Goal: Task Accomplishment & Management: Manage account settings

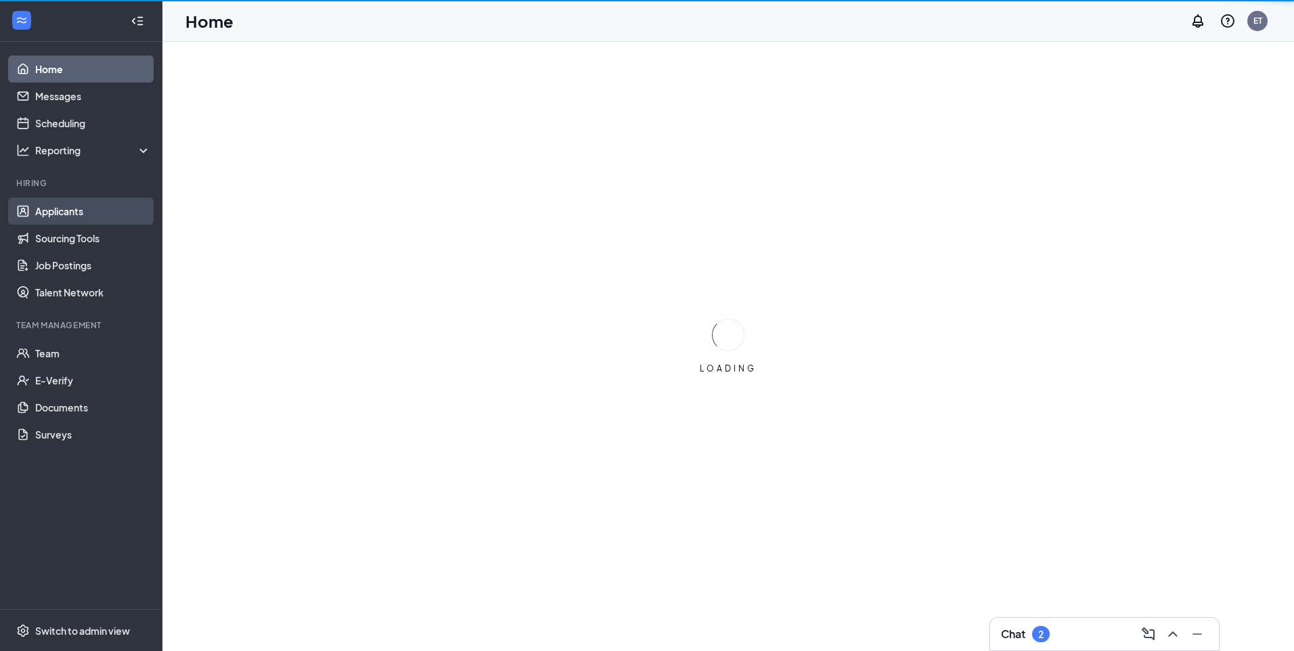
click at [82, 213] on link "Applicants" at bounding box center [93, 211] width 116 height 27
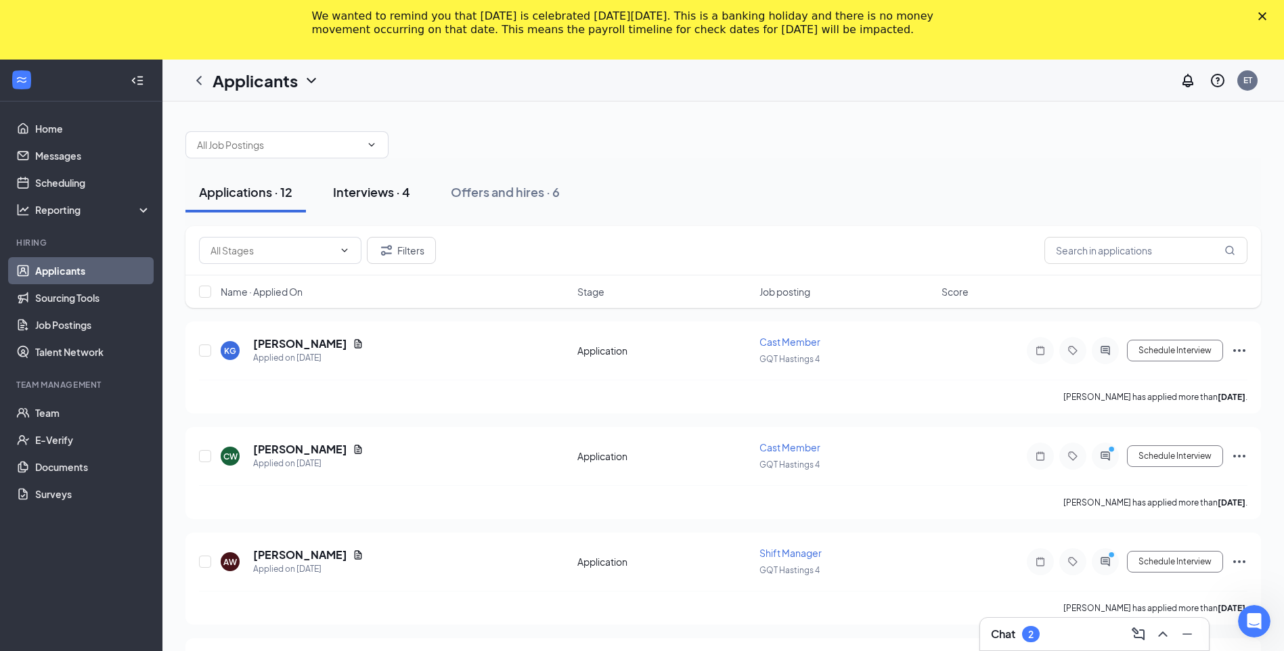
click at [397, 193] on div "Interviews · 4" at bounding box center [371, 191] width 77 height 17
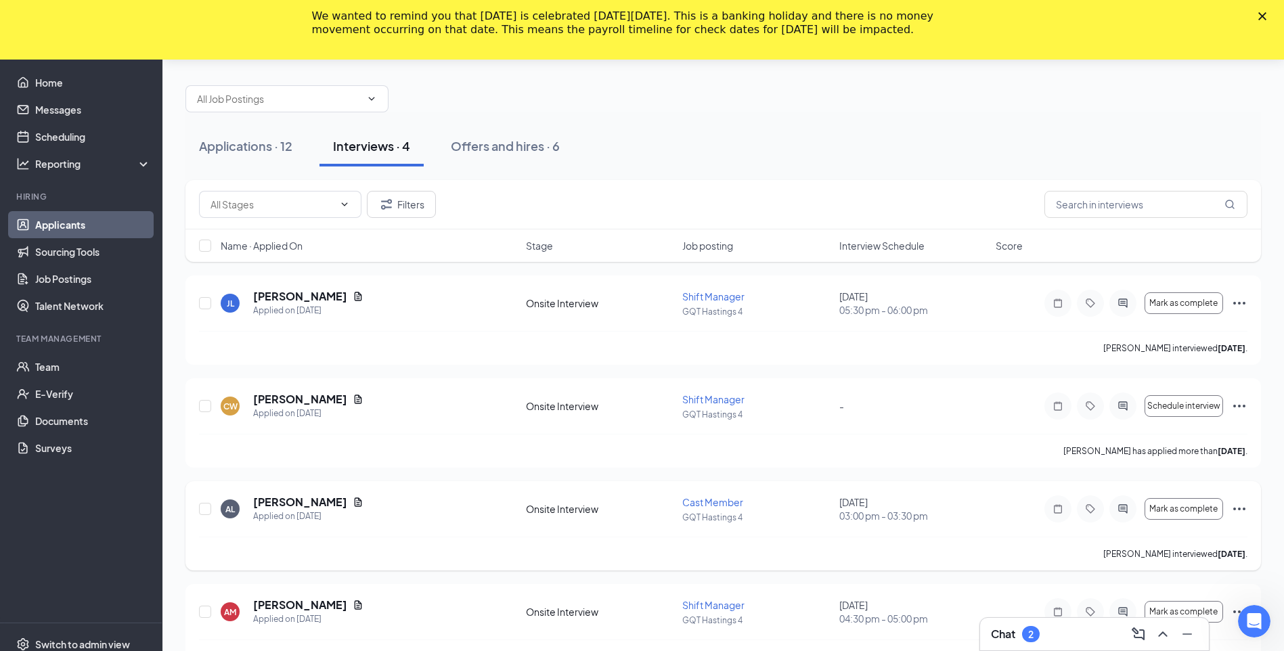
scroll to position [68, 0]
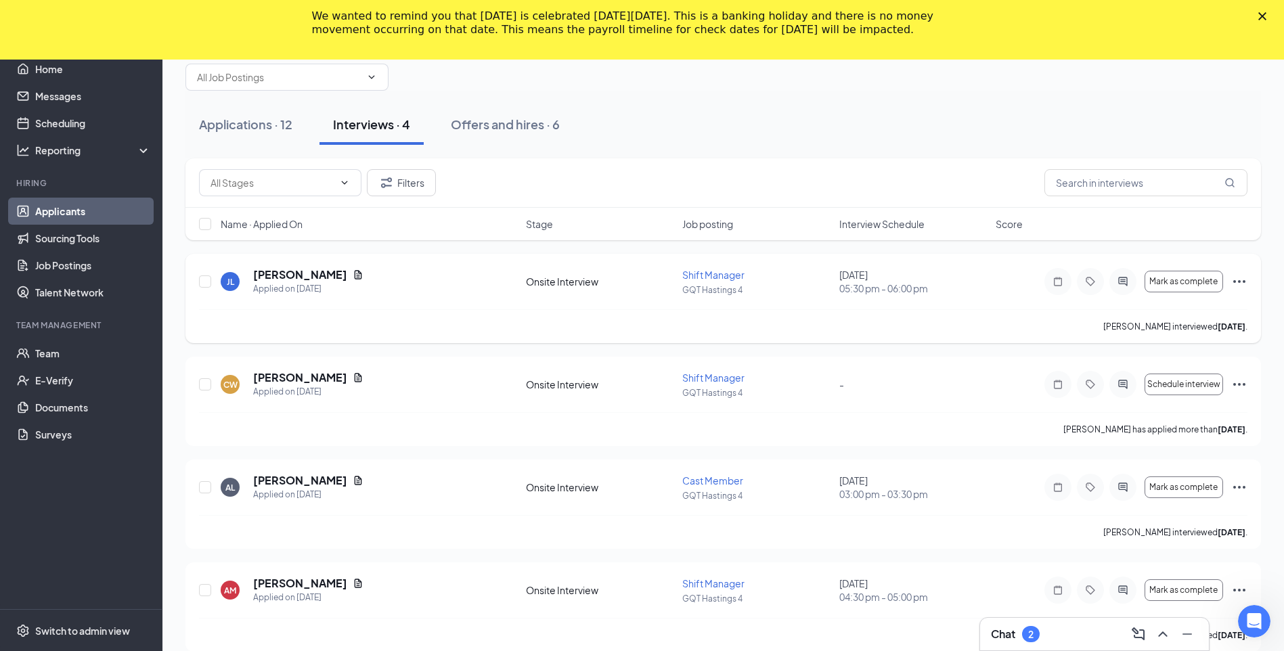
click at [1233, 281] on icon "Ellipses" at bounding box center [1239, 281] width 16 height 16
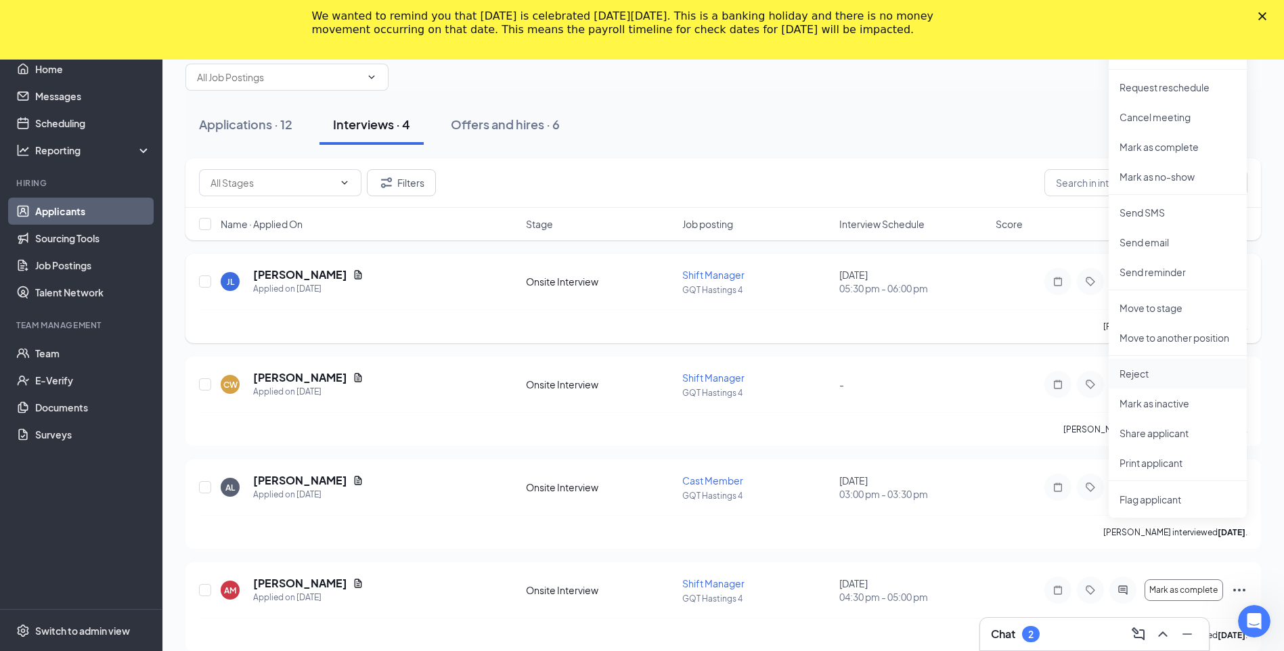
click at [1145, 366] on li "Reject" at bounding box center [1178, 374] width 138 height 30
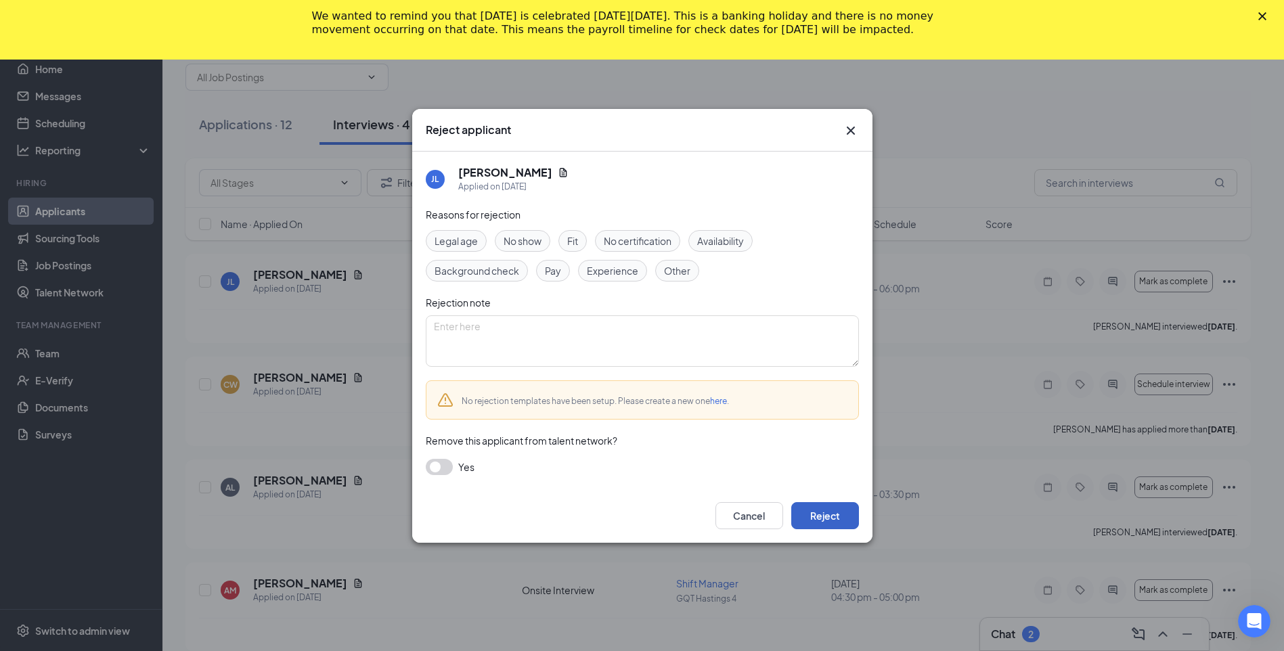
click at [829, 518] on button "Reject" at bounding box center [825, 515] width 68 height 27
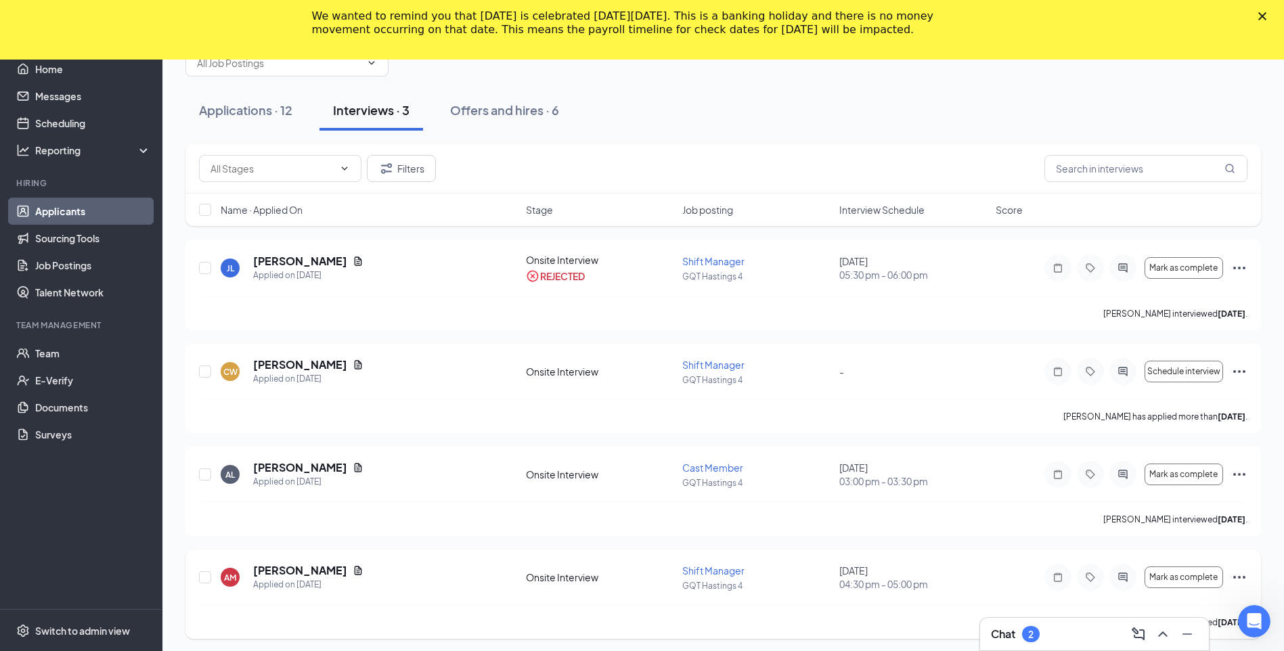
scroll to position [86, 0]
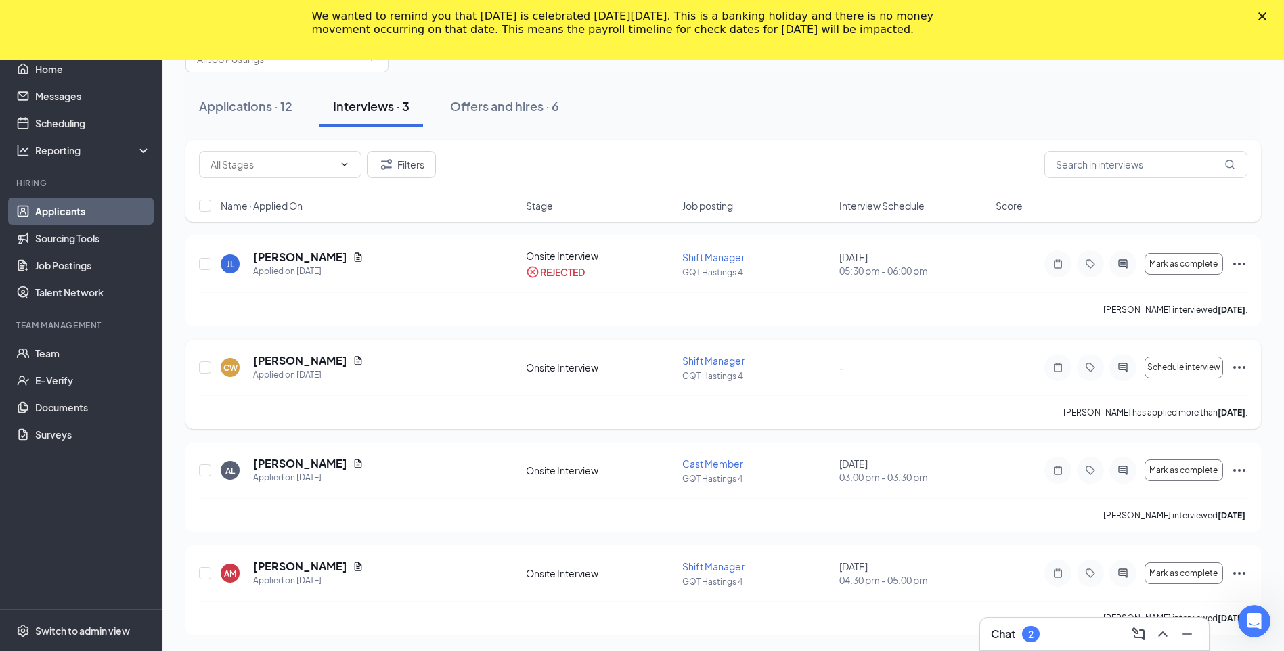
click at [1244, 368] on icon "Ellipses" at bounding box center [1239, 367] width 12 height 3
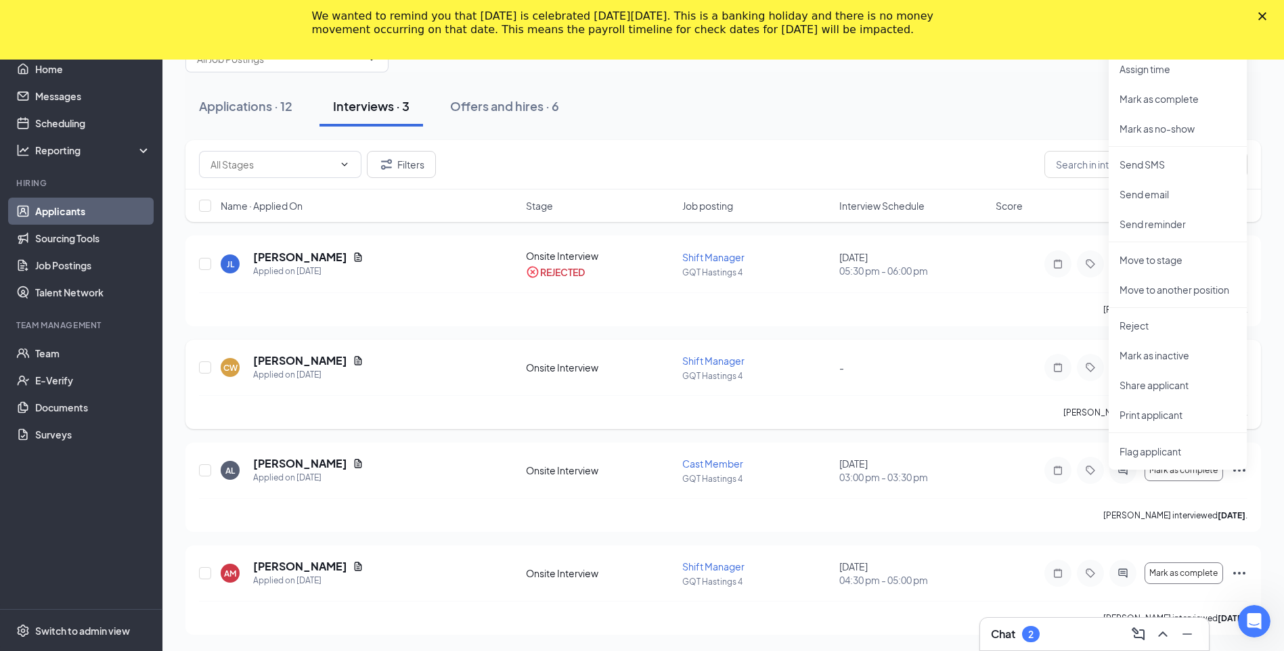
click at [971, 387] on div "CW [PERSON_NAME] Applied on [DATE] Onsite Interview Shift Manager [PERSON_NAME]…" at bounding box center [723, 374] width 1049 height 42
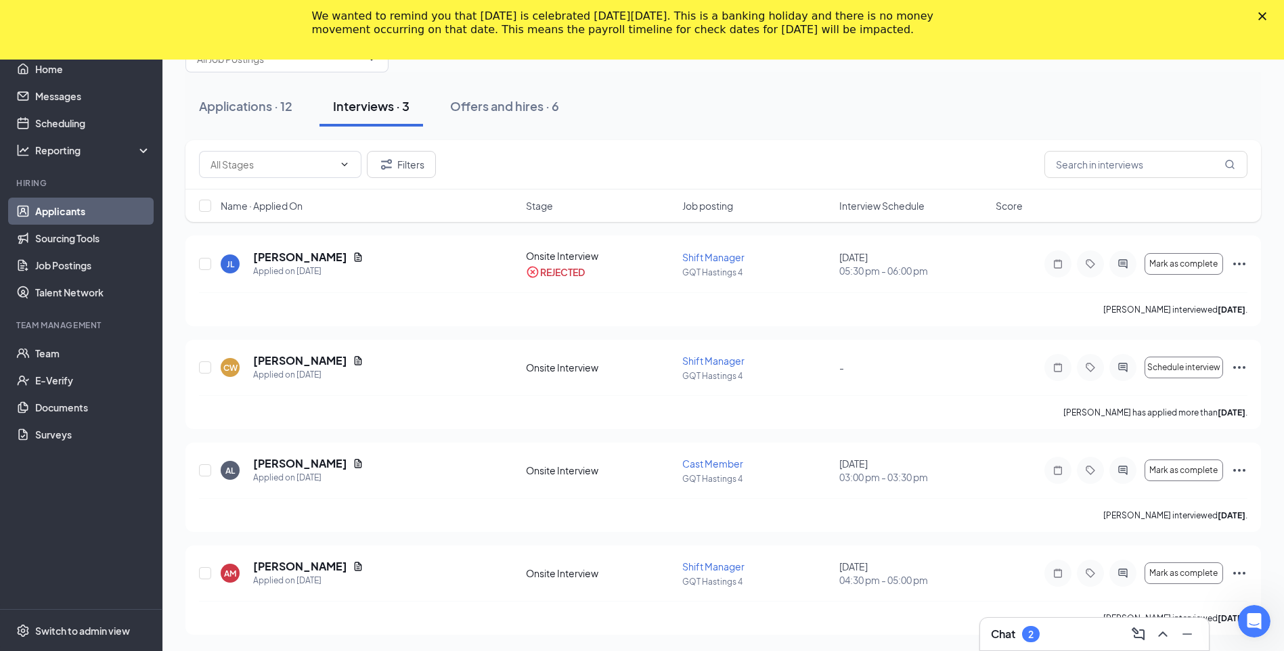
click at [1030, 629] on div "2" at bounding box center [1030, 635] width 5 height 12
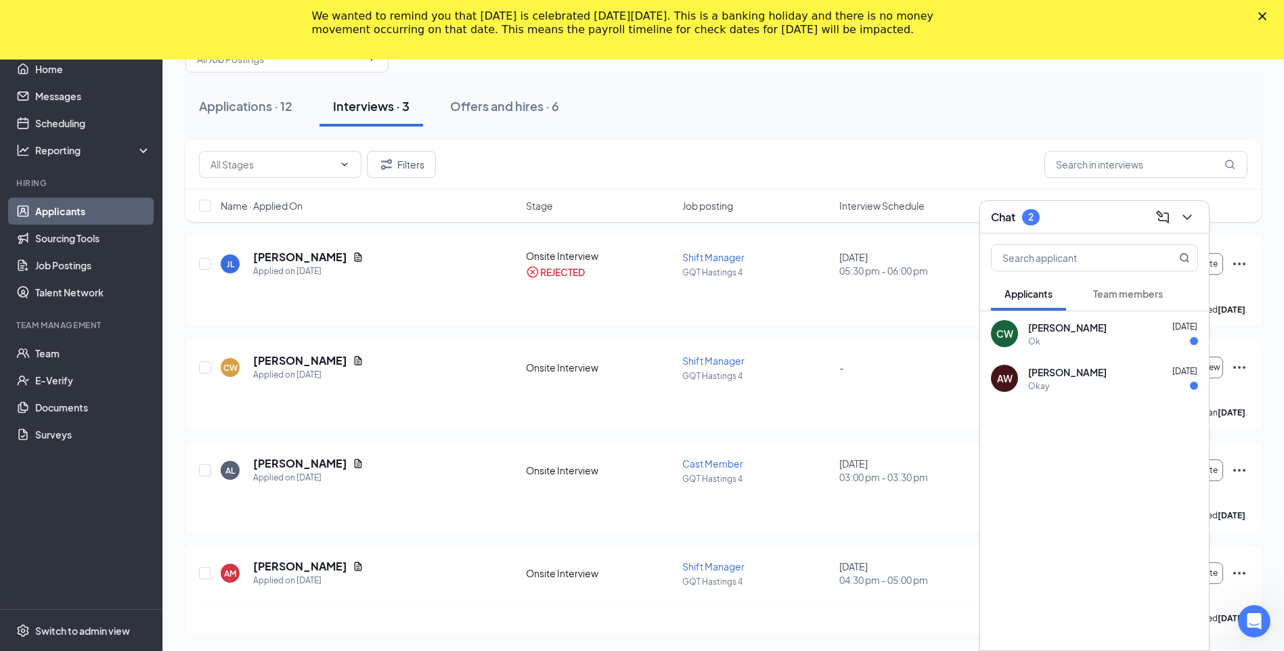
click at [1057, 376] on span "[PERSON_NAME]" at bounding box center [1067, 373] width 79 height 14
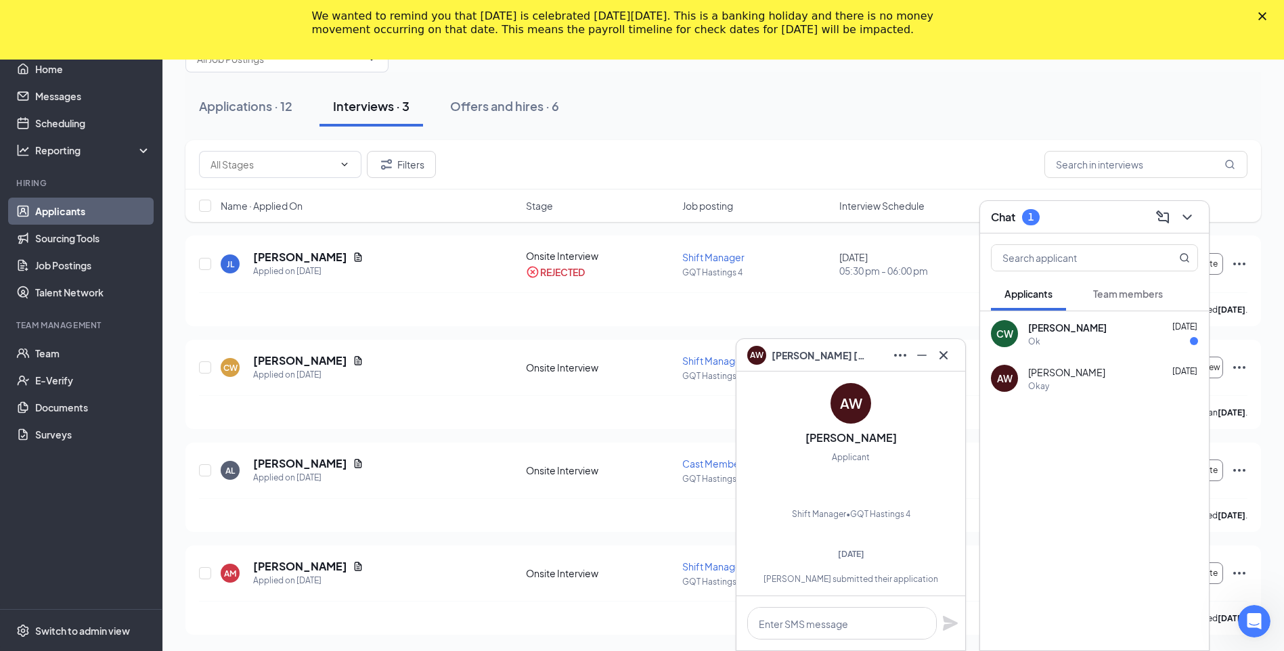
scroll to position [0, 0]
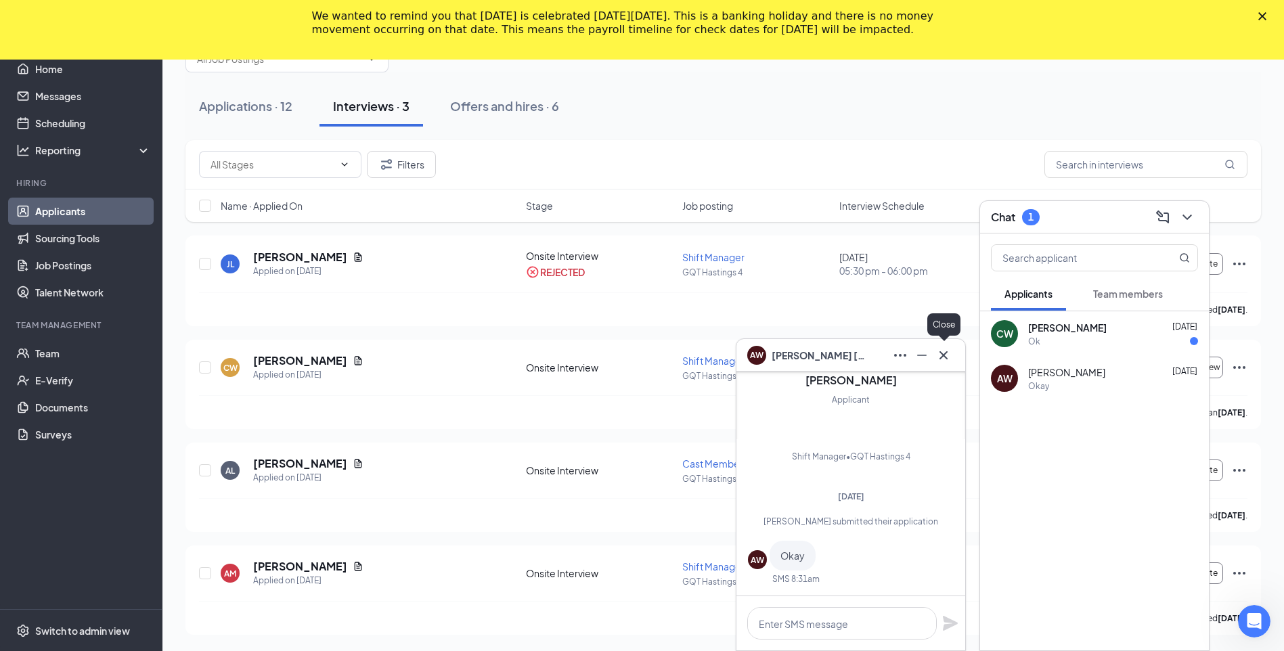
click at [943, 359] on icon "Cross" at bounding box center [944, 355] width 16 height 16
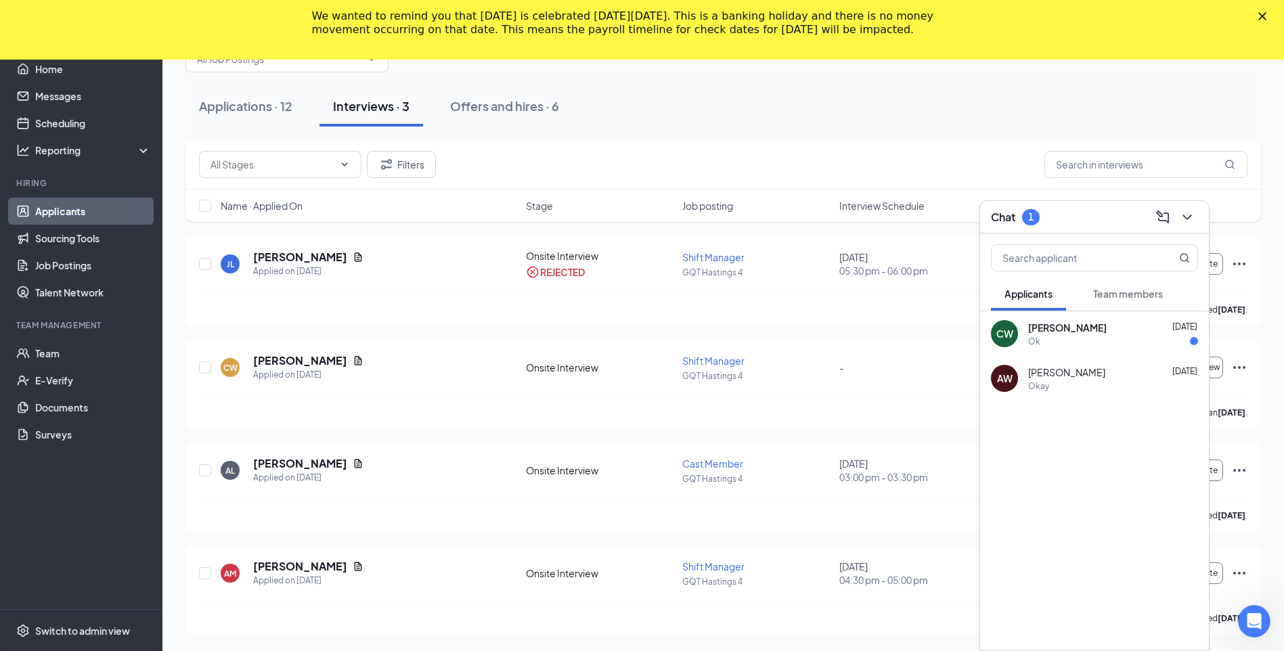
click at [1096, 336] on div "Ok" at bounding box center [1113, 342] width 170 height 12
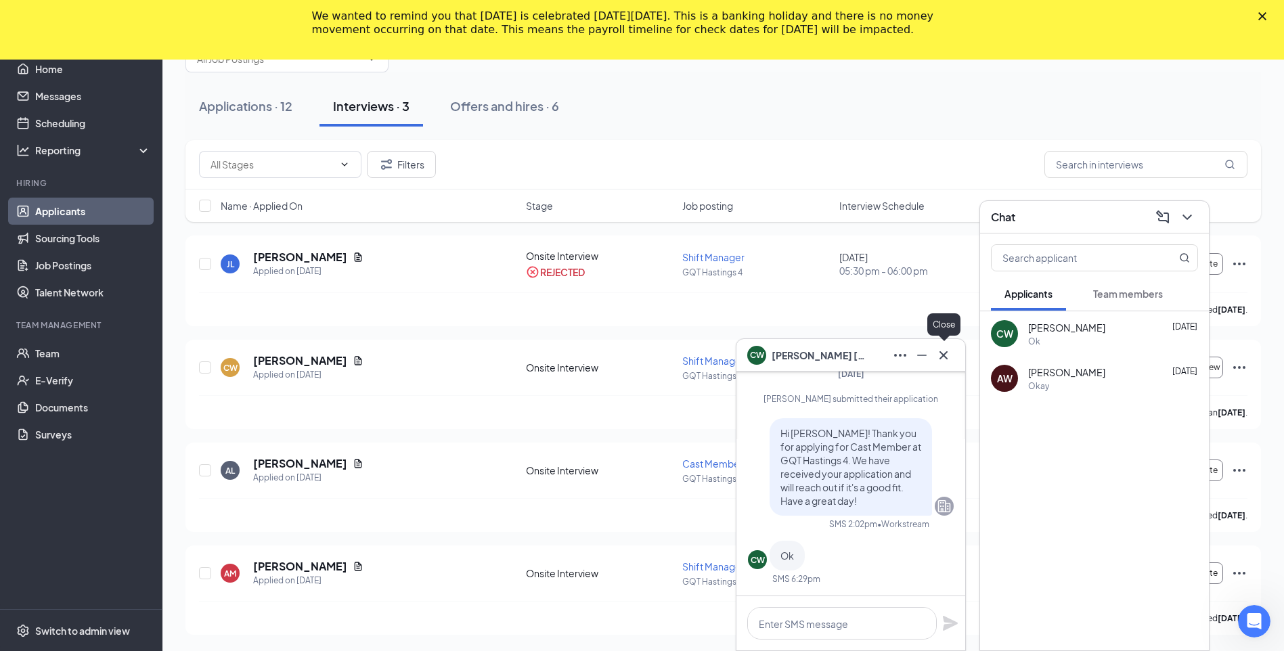
click at [946, 357] on icon "Cross" at bounding box center [944, 355] width 8 height 8
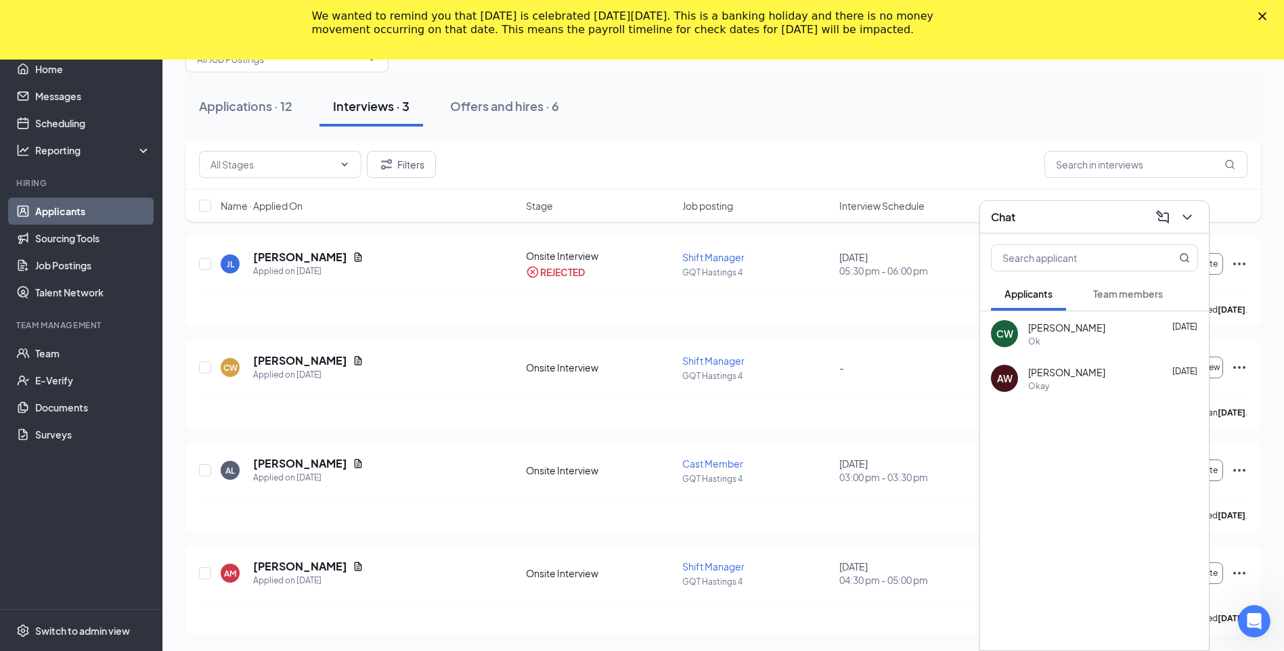
click at [1038, 225] on div "Chat" at bounding box center [1094, 216] width 207 height 21
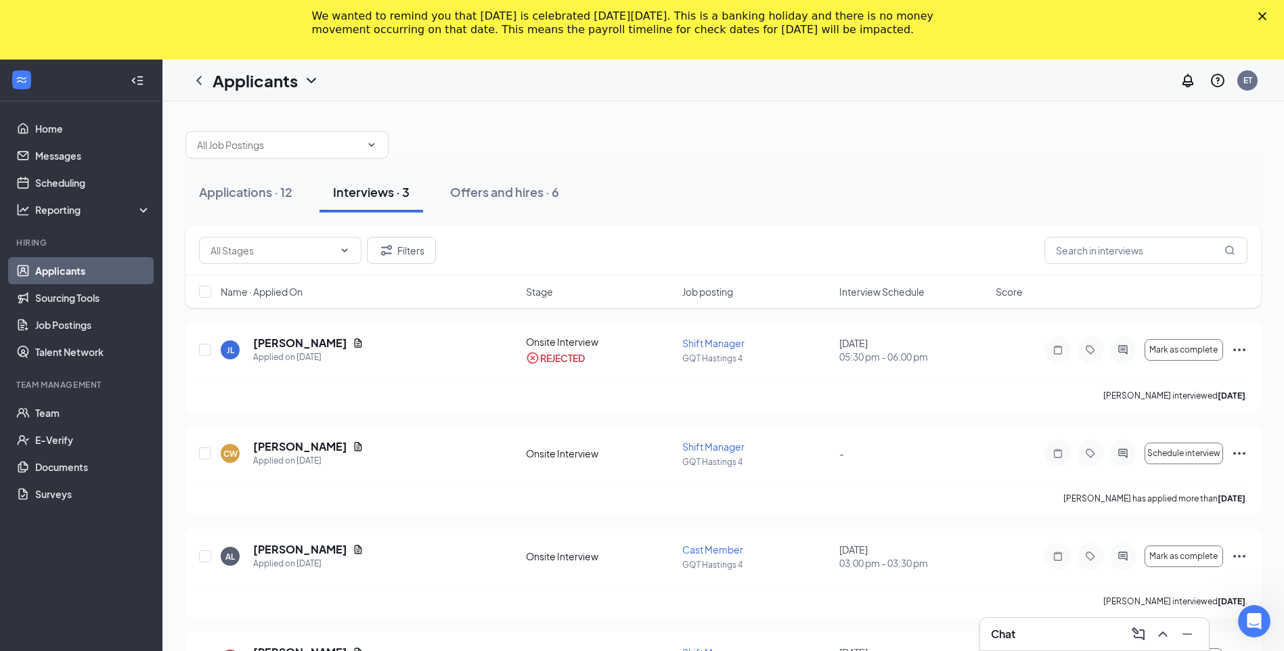
click at [1267, 17] on polygon "Close" at bounding box center [1262, 16] width 8 height 8
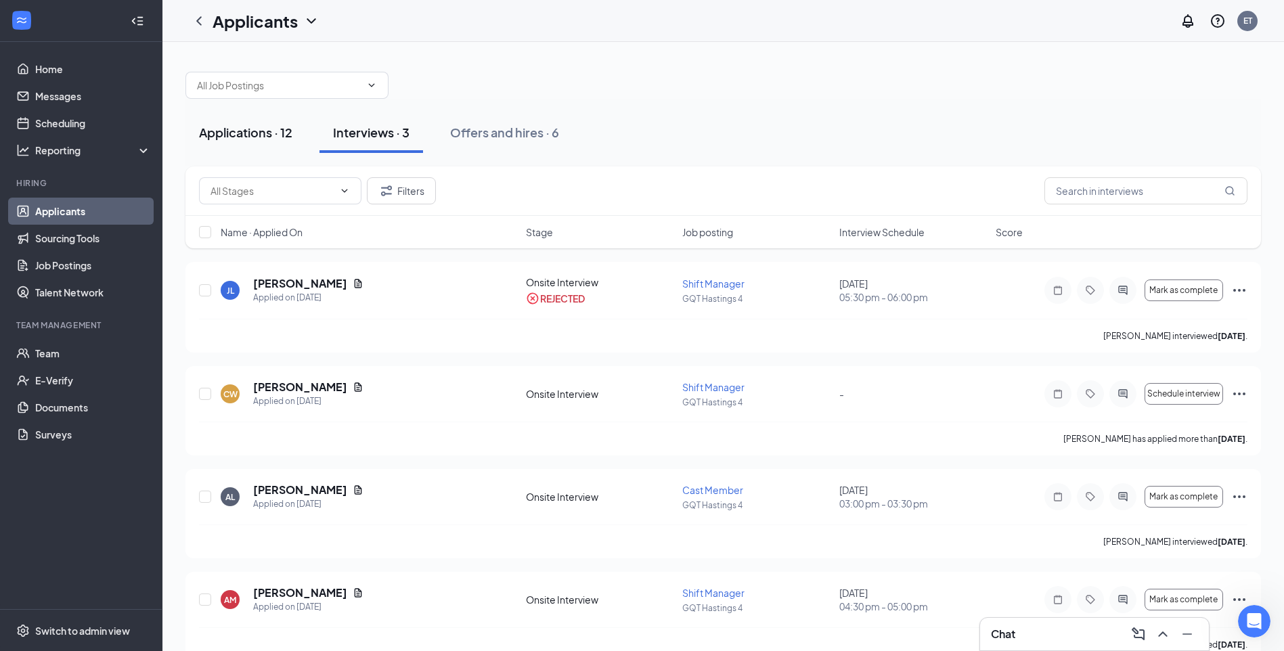
click at [271, 136] on div "Applications · 12" at bounding box center [245, 132] width 93 height 17
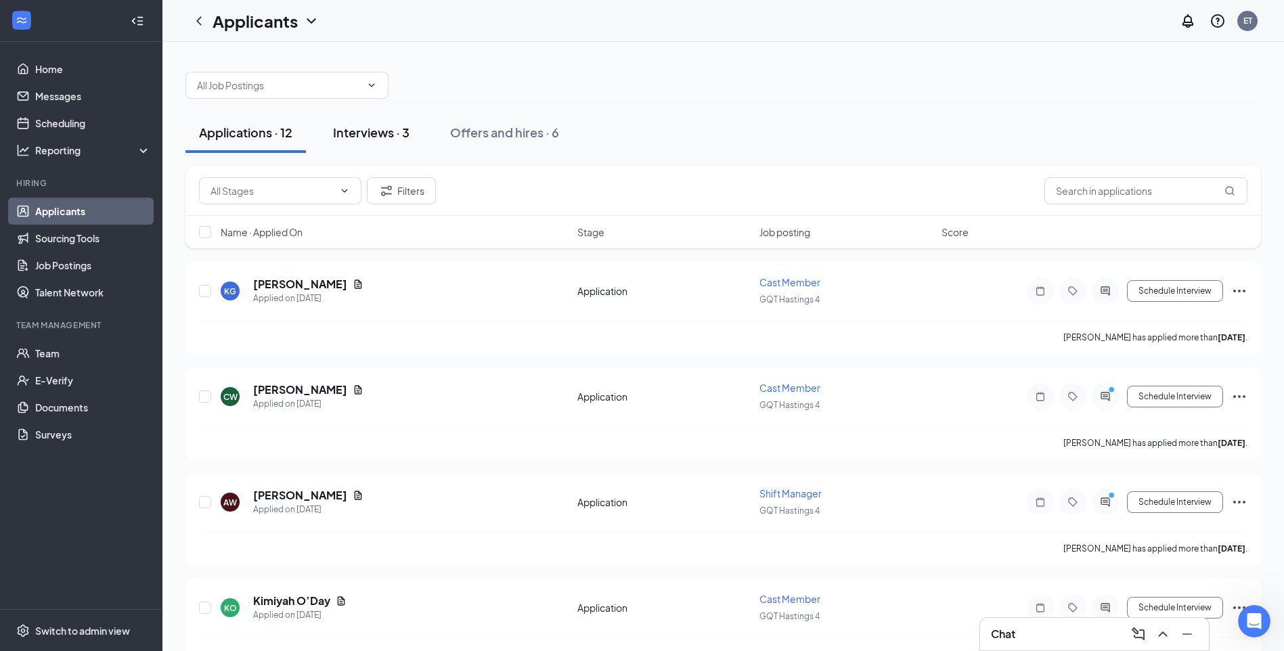
click at [392, 141] on button "Interviews · 3" at bounding box center [372, 132] width 104 height 41
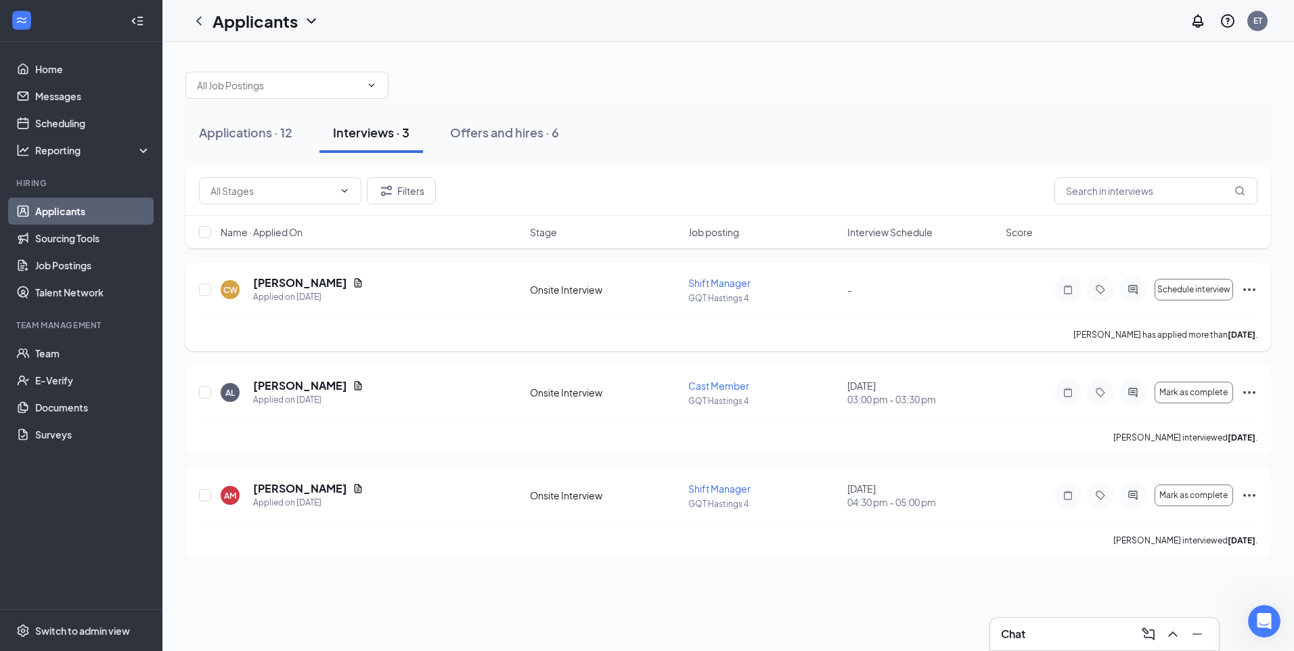
click at [1253, 290] on icon "Ellipses" at bounding box center [1250, 290] width 16 height 16
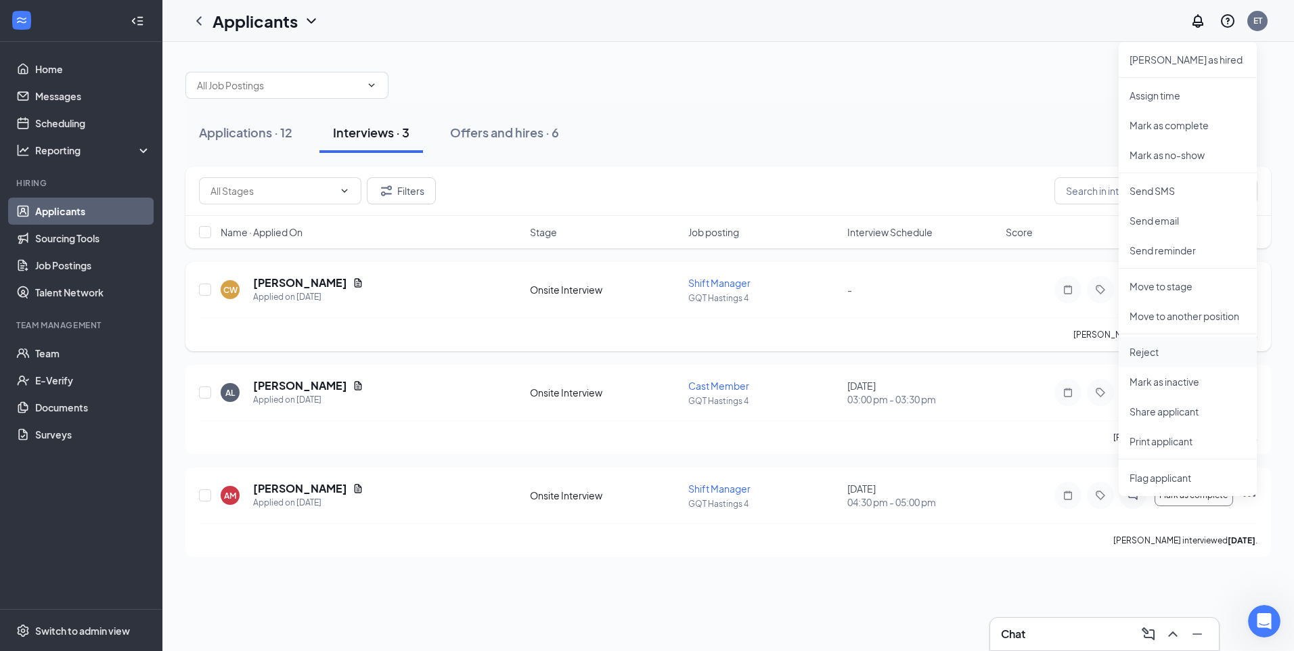
click at [1161, 349] on p "Reject" at bounding box center [1188, 352] width 116 height 14
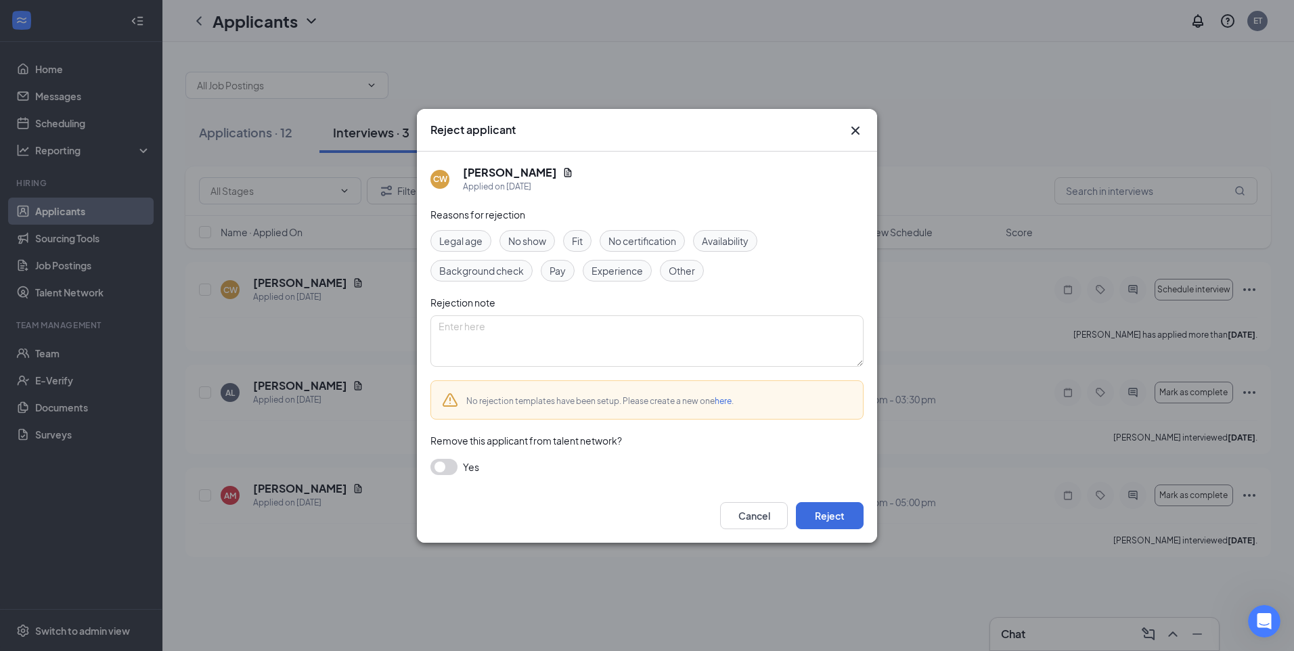
click at [682, 265] on span "Other" at bounding box center [682, 270] width 26 height 15
click at [839, 514] on button "Reject" at bounding box center [830, 515] width 68 height 27
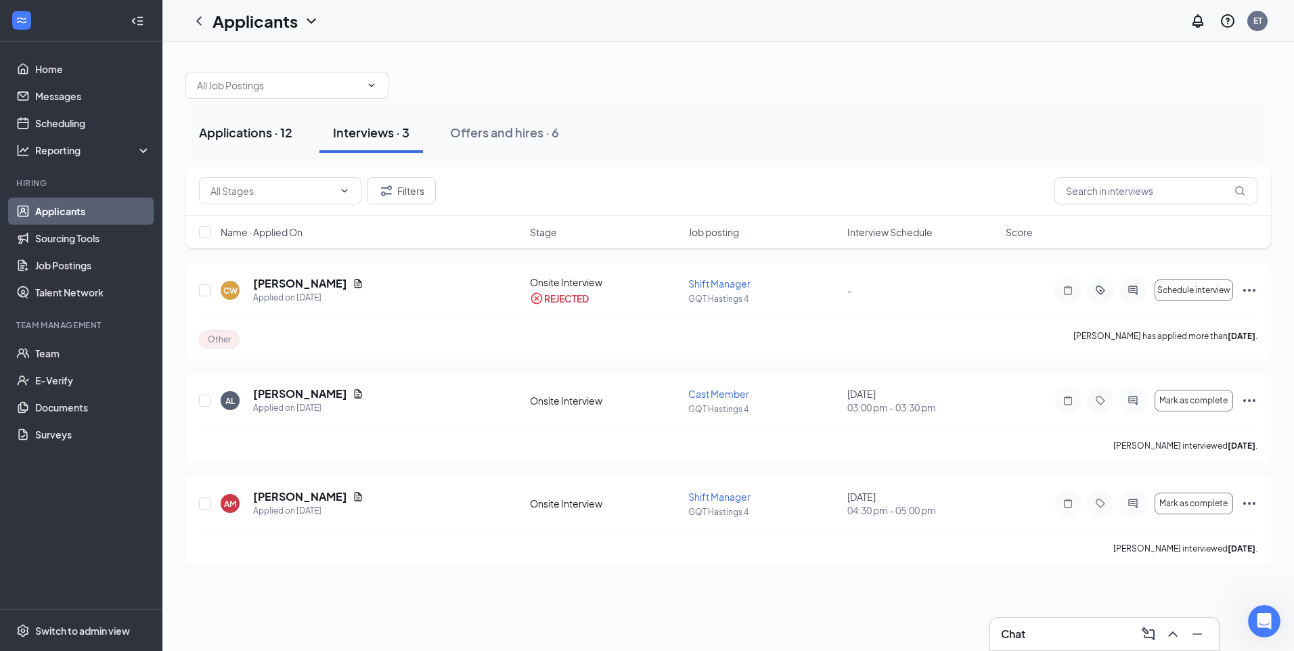
click at [271, 135] on div "Applications · 12" at bounding box center [245, 132] width 93 height 17
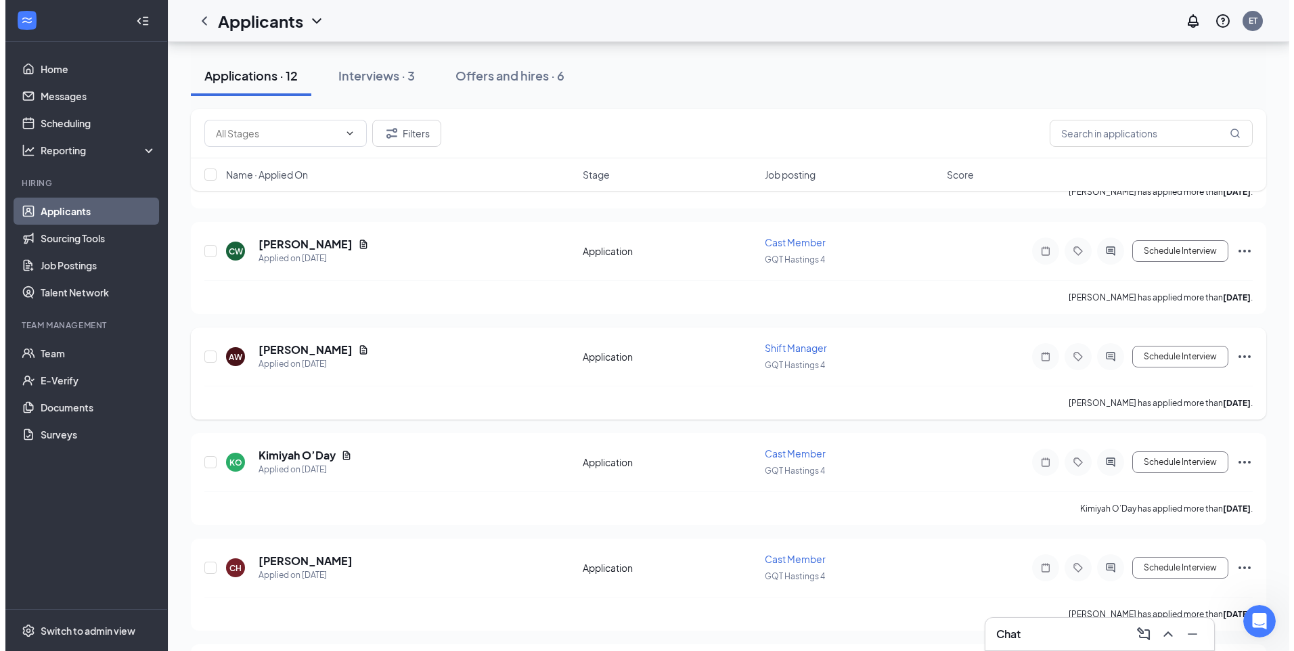
scroll to position [135, 0]
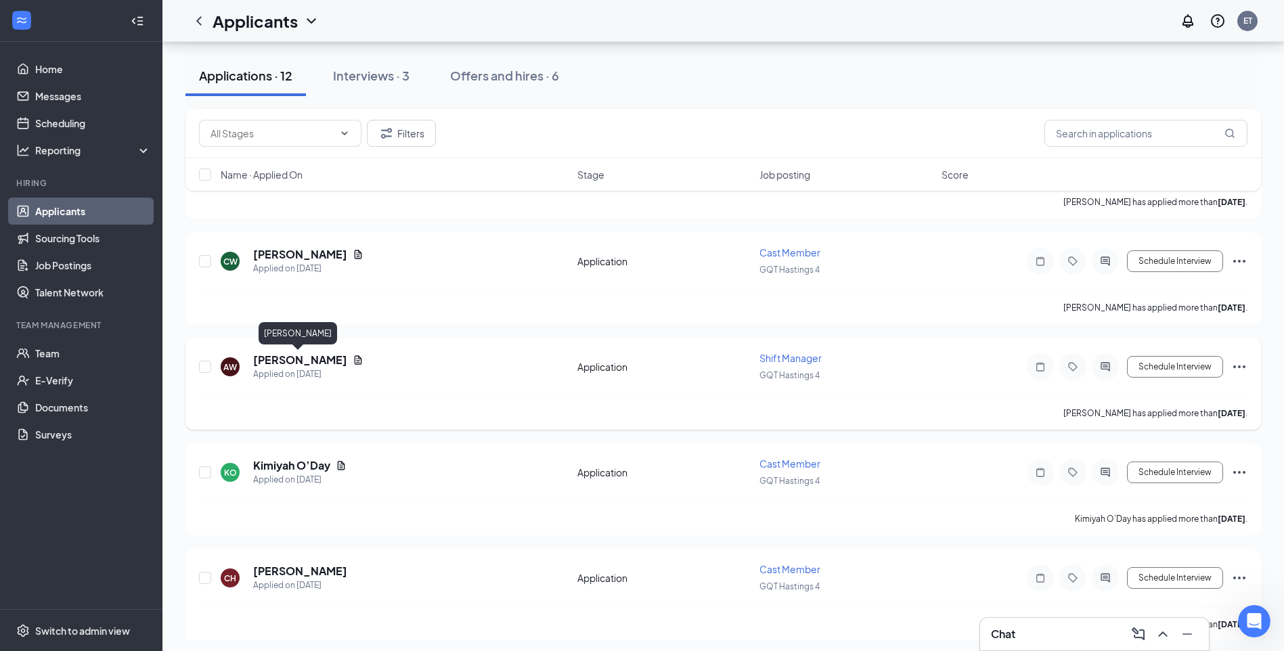
click at [313, 359] on h5 "[PERSON_NAME]" at bounding box center [300, 360] width 94 height 15
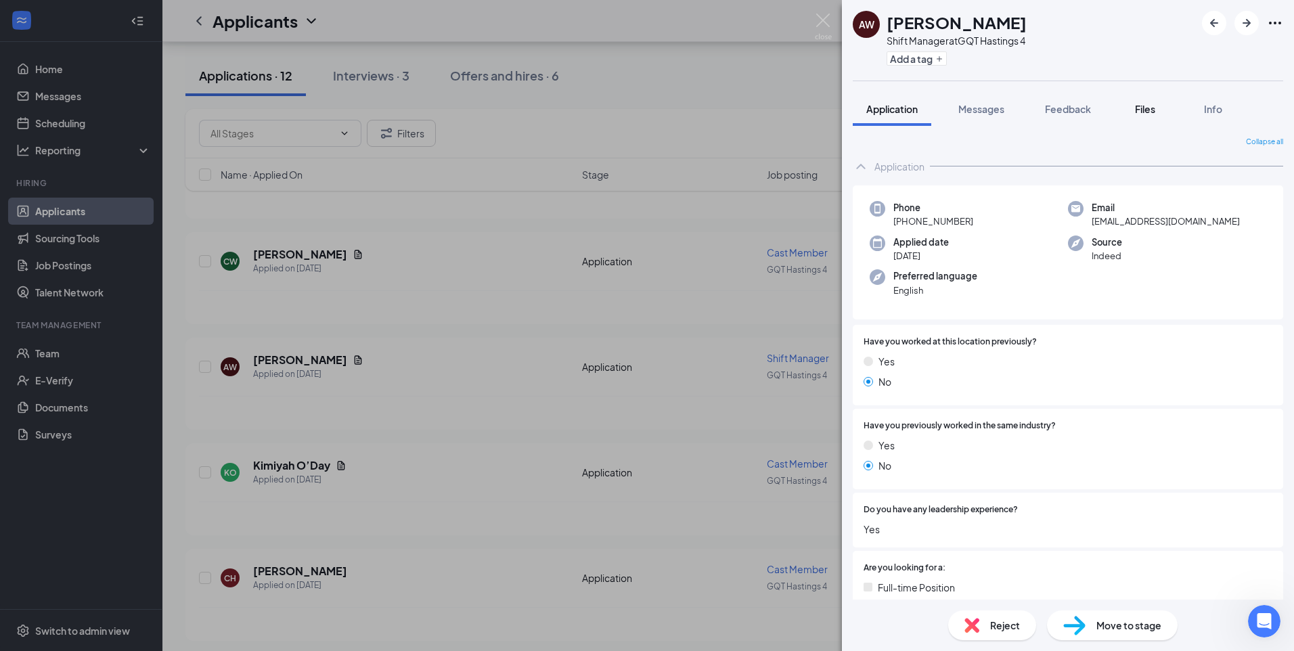
click at [1147, 106] on span "Files" at bounding box center [1145, 109] width 20 height 12
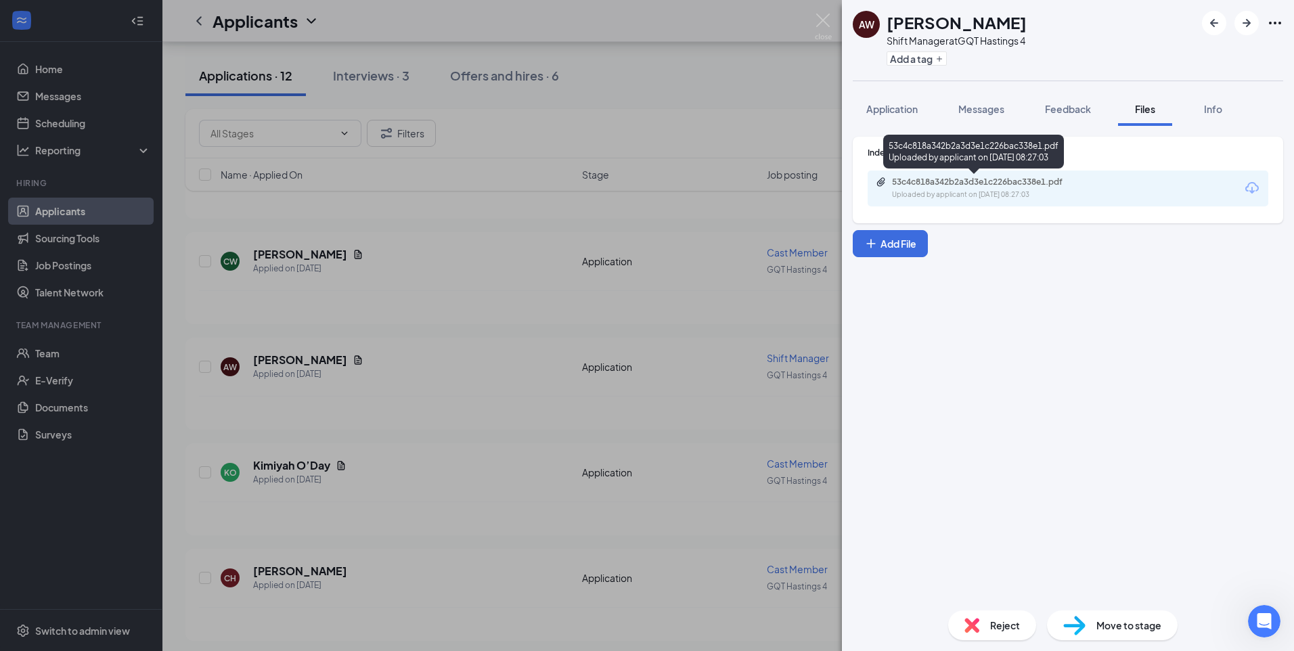
click at [993, 188] on div "53c4c818a342b2a3d3e1c226bac338e1.pdf Uploaded by applicant on [DATE] 08:27:03" at bounding box center [985, 189] width 219 height 24
click at [823, 20] on img at bounding box center [823, 27] width 17 height 26
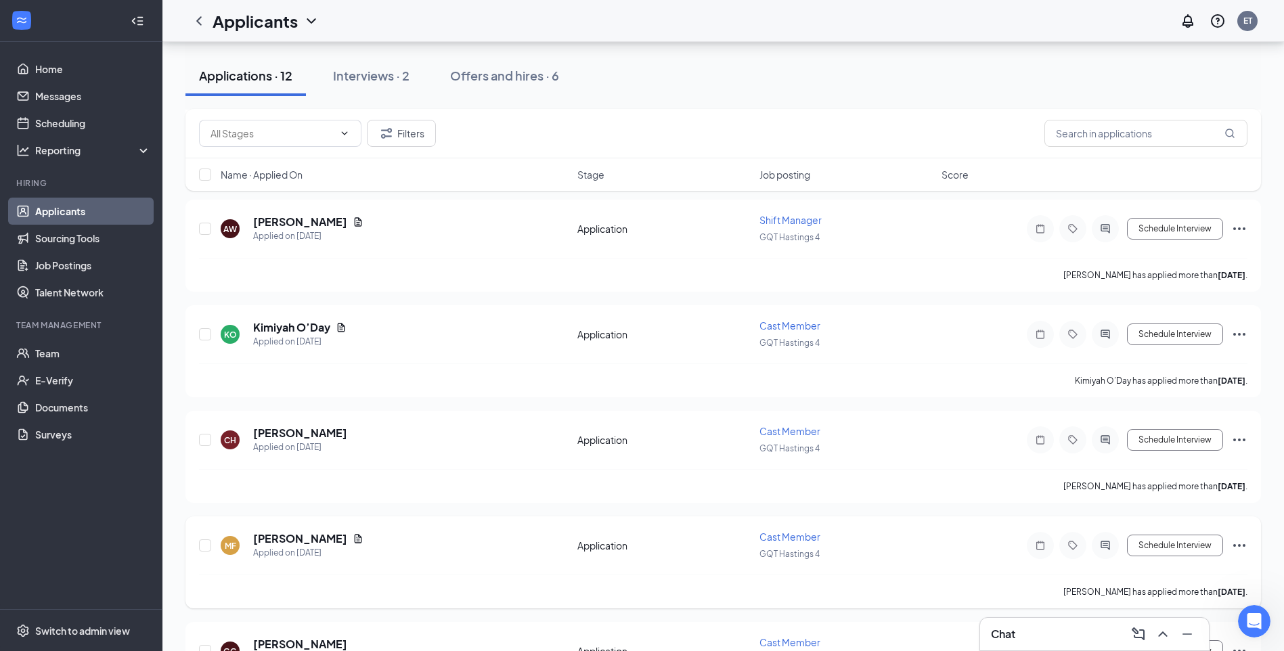
scroll to position [3, 0]
